Goal: Transaction & Acquisition: Obtain resource

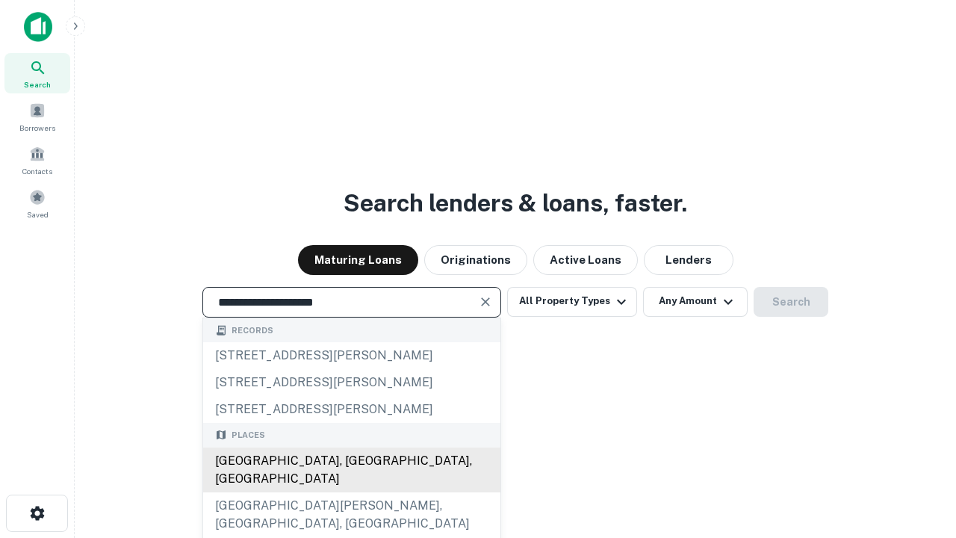
click at [351, 492] on div "Santa Monica, CA, USA" at bounding box center [351, 470] width 297 height 45
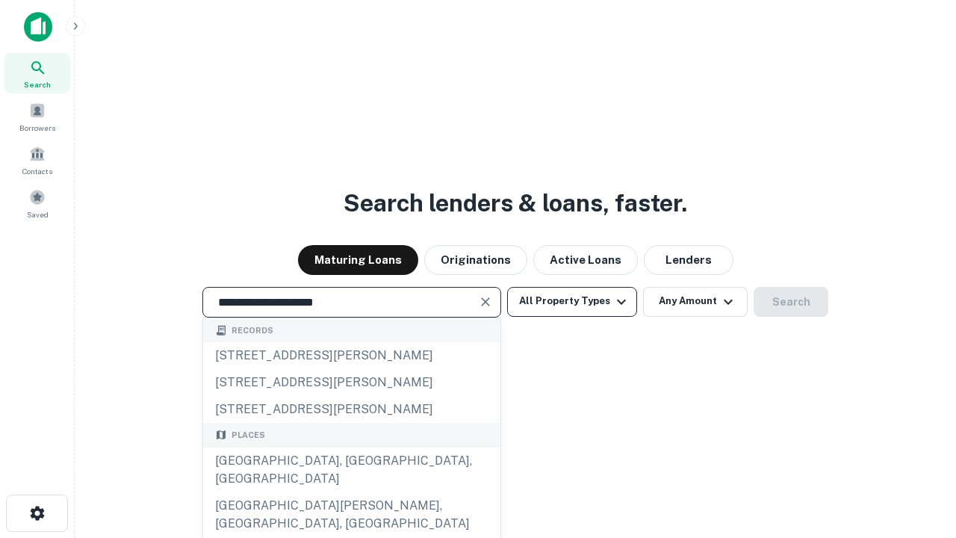
type input "**********"
click at [572, 301] on button "All Property Types" at bounding box center [572, 302] width 130 height 30
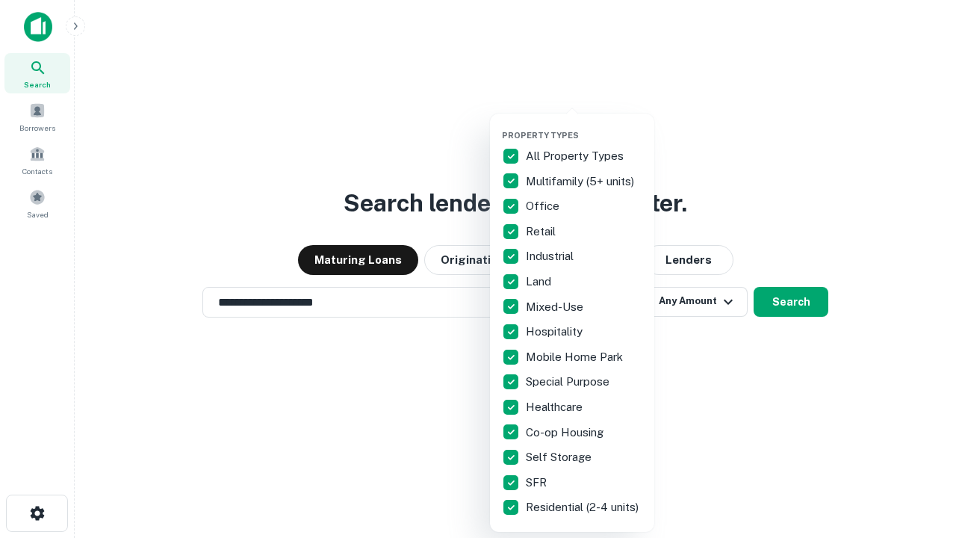
click at [584, 126] on button "button" at bounding box center [584, 126] width 164 height 1
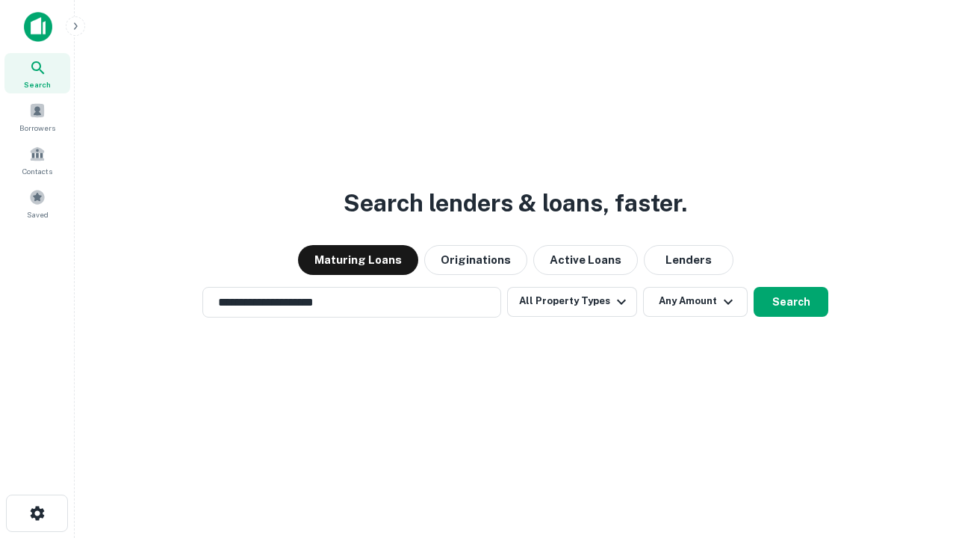
scroll to position [23, 0]
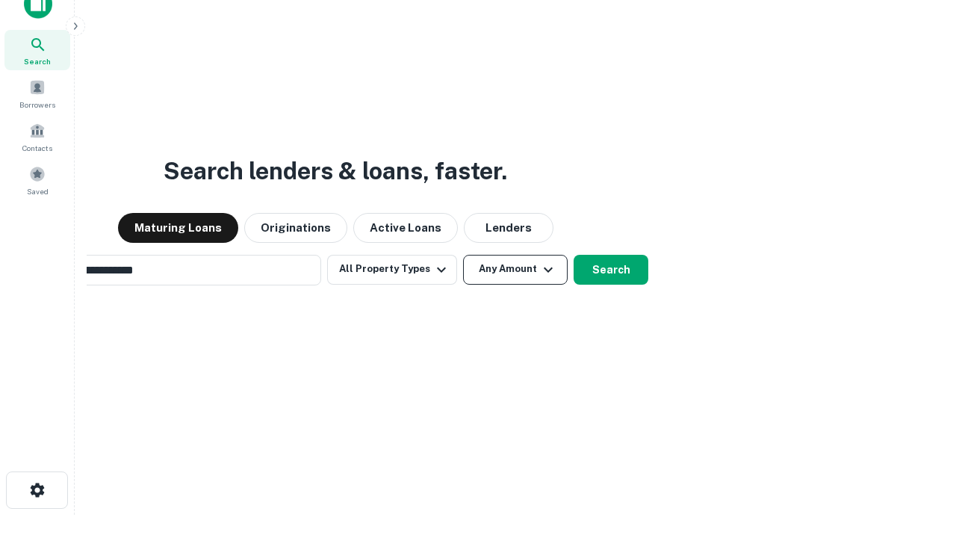
click at [463, 255] on button "Any Amount" at bounding box center [515, 270] width 105 height 30
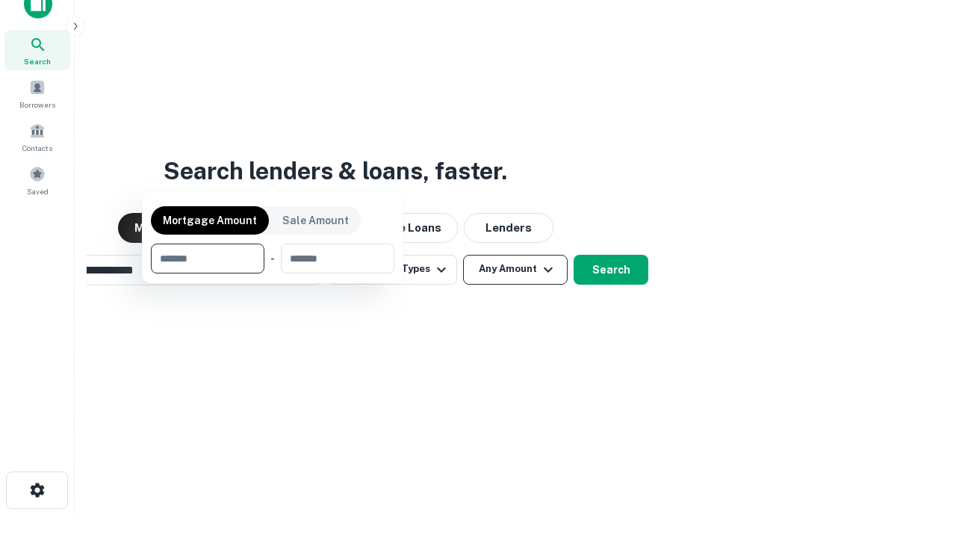
scroll to position [108, 423]
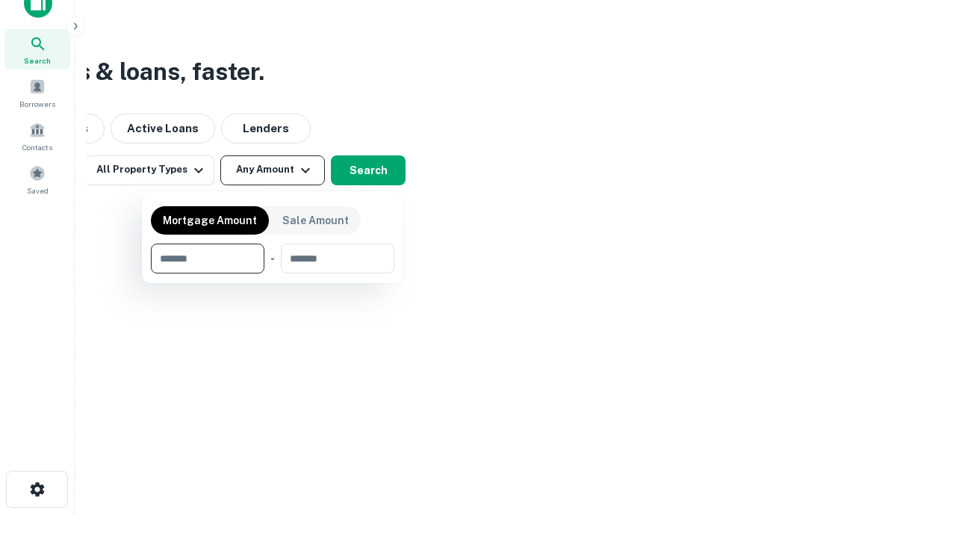
type input "*******"
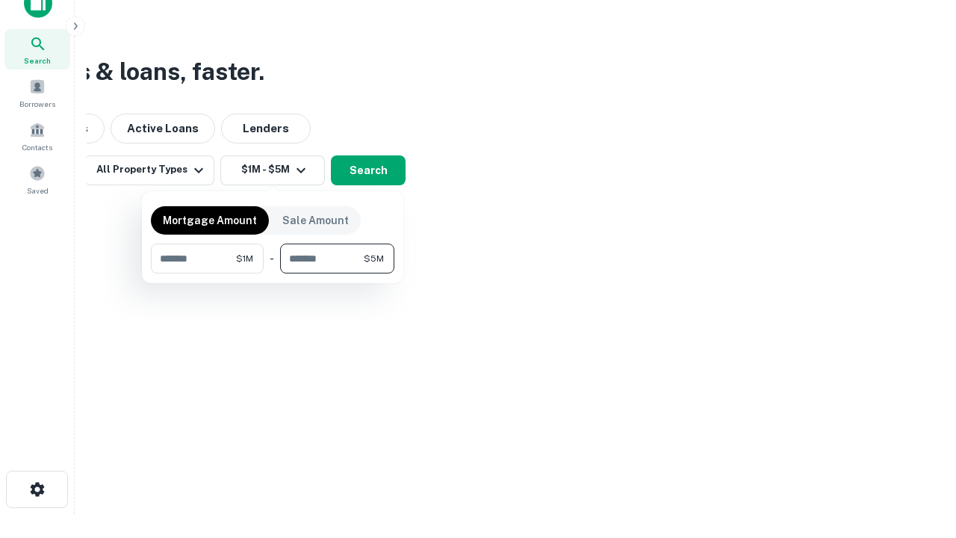
type input "*******"
click at [273, 273] on button "button" at bounding box center [273, 273] width 244 height 1
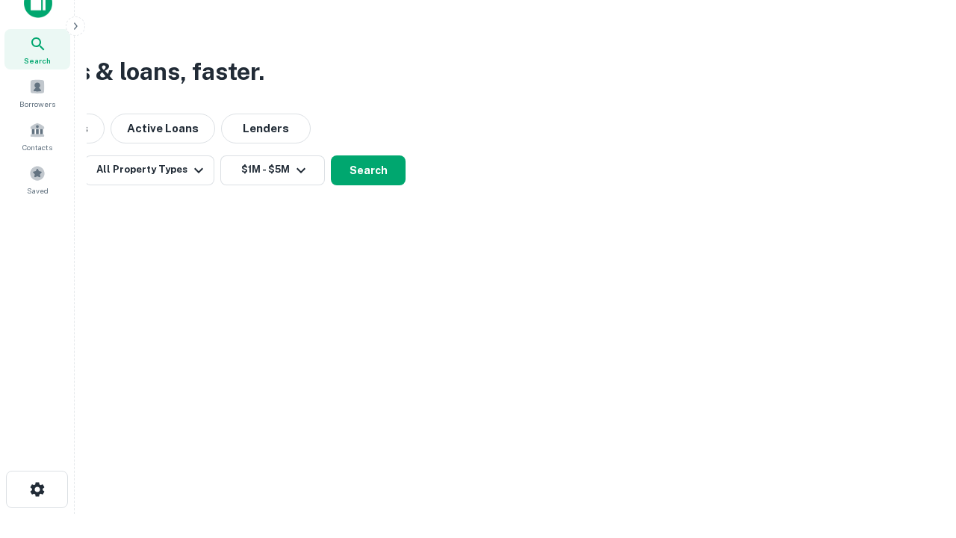
scroll to position [9, 276]
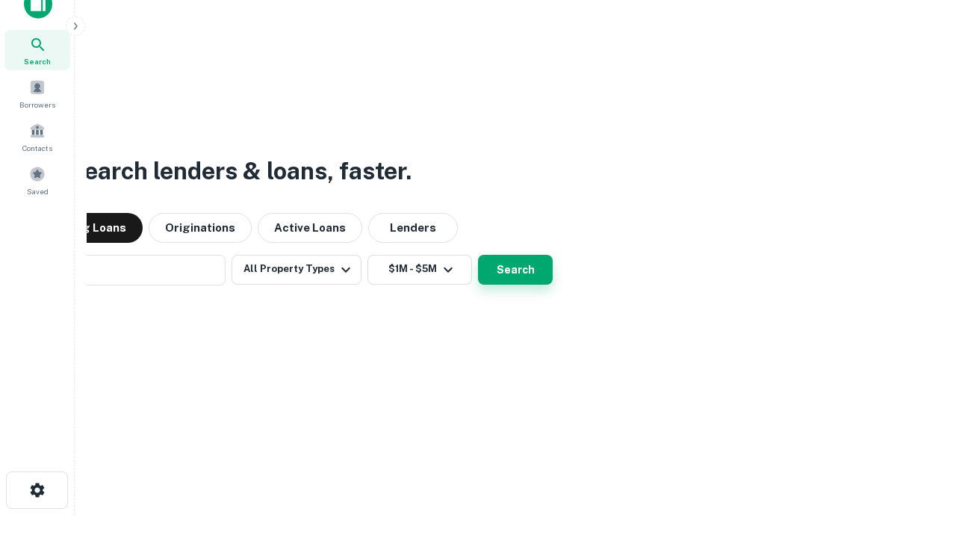
click at [478, 255] on button "Search" at bounding box center [515, 270] width 75 height 30
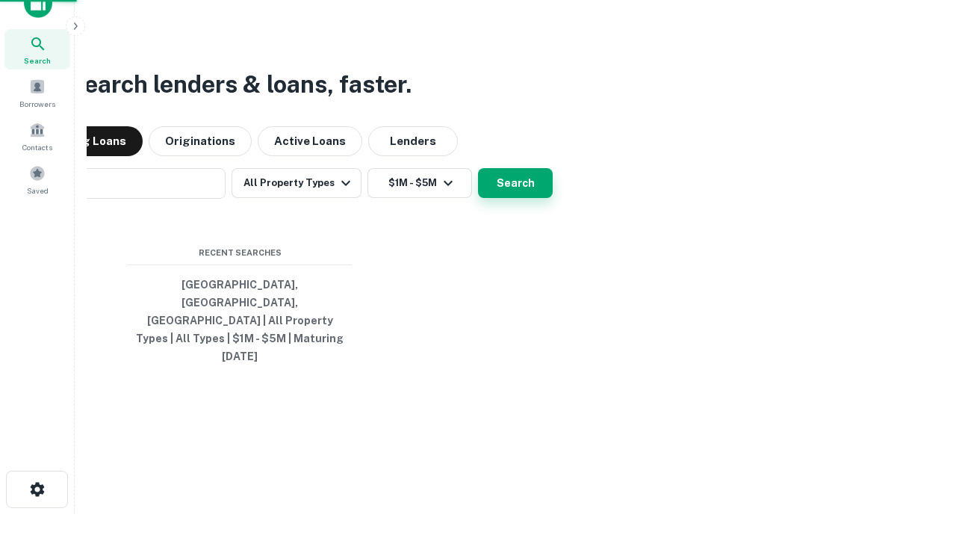
scroll to position [40, 423]
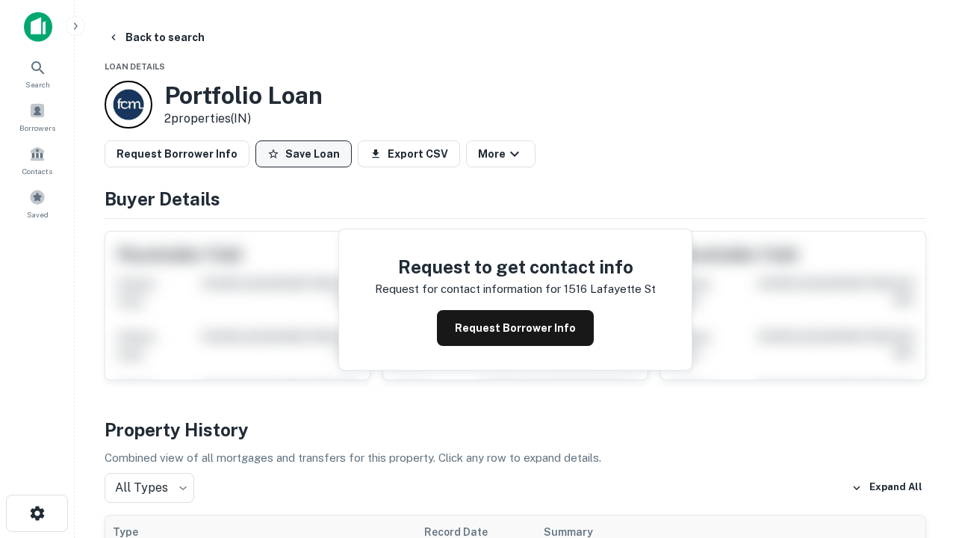
click at [303, 154] on button "Save Loan" at bounding box center [304, 153] width 96 height 27
click at [307, 154] on button "Save Loan" at bounding box center [304, 153] width 96 height 27
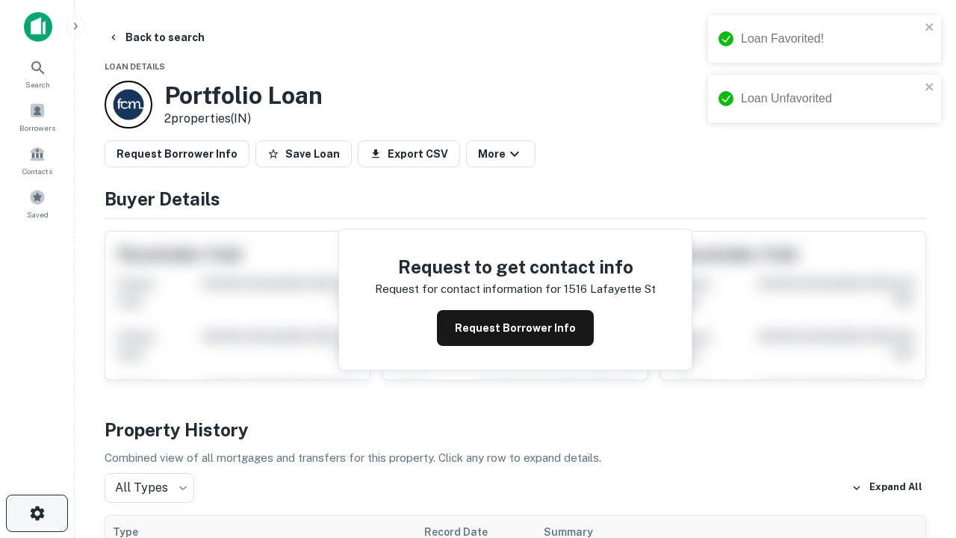
click at [37, 513] on icon "button" at bounding box center [37, 513] width 18 height 18
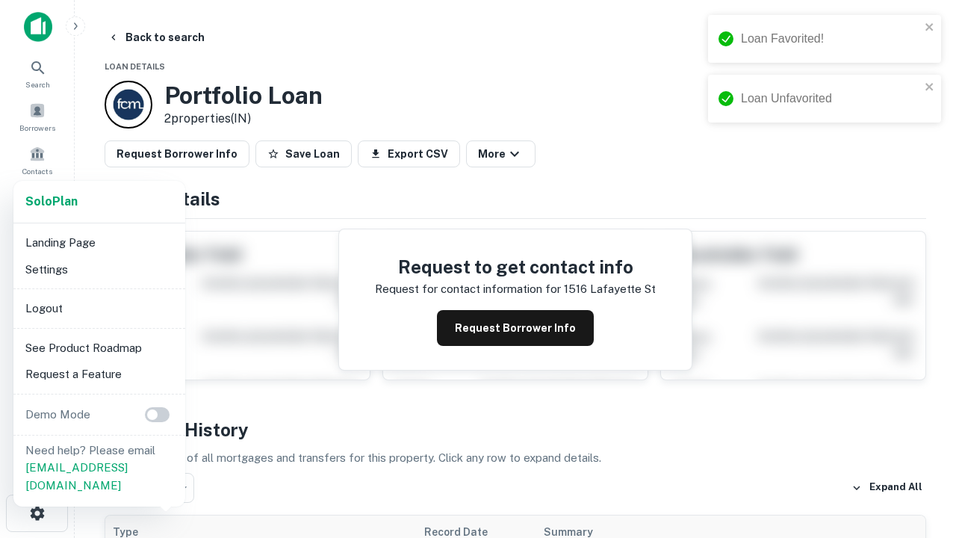
click at [99, 308] on li "Logout" at bounding box center [99, 308] width 160 height 27
